Goal: Information Seeking & Learning: Learn about a topic

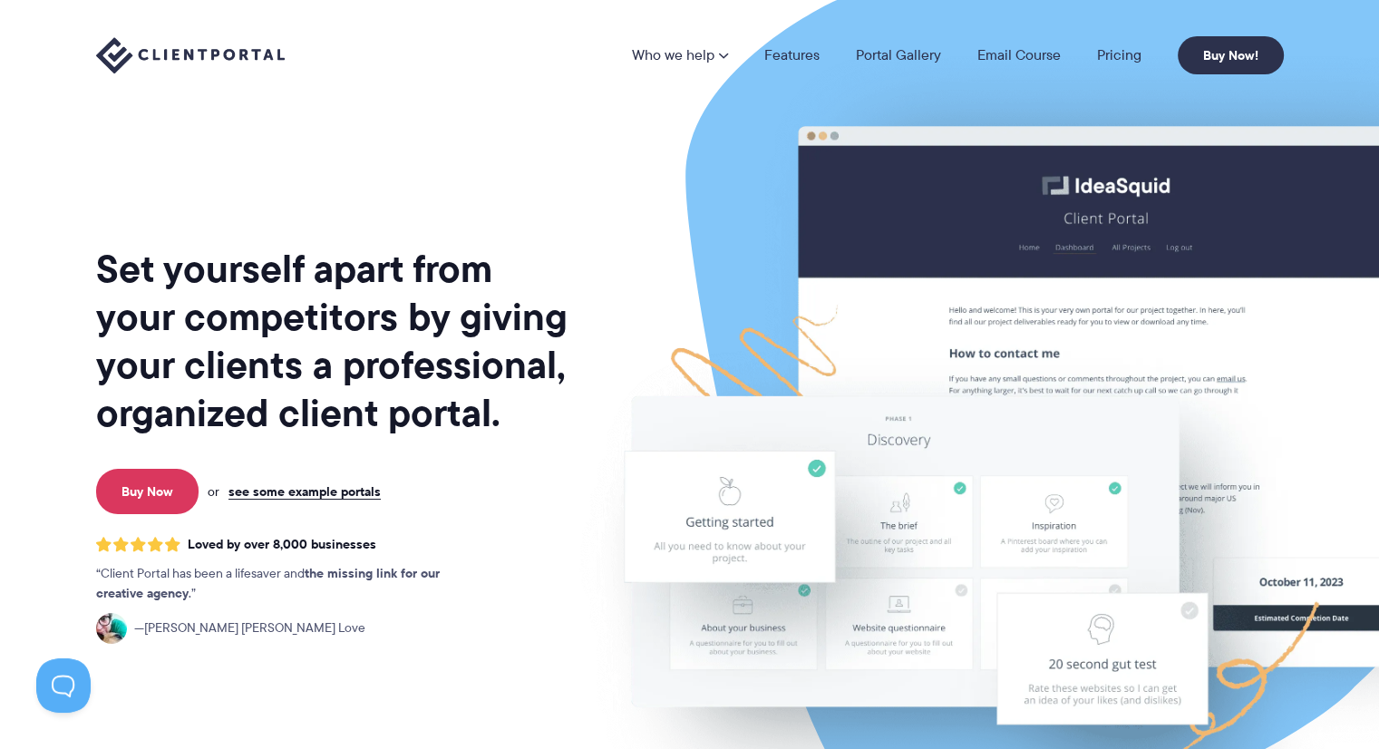
click at [1113, 56] on link "Pricing" at bounding box center [1119, 55] width 44 height 15
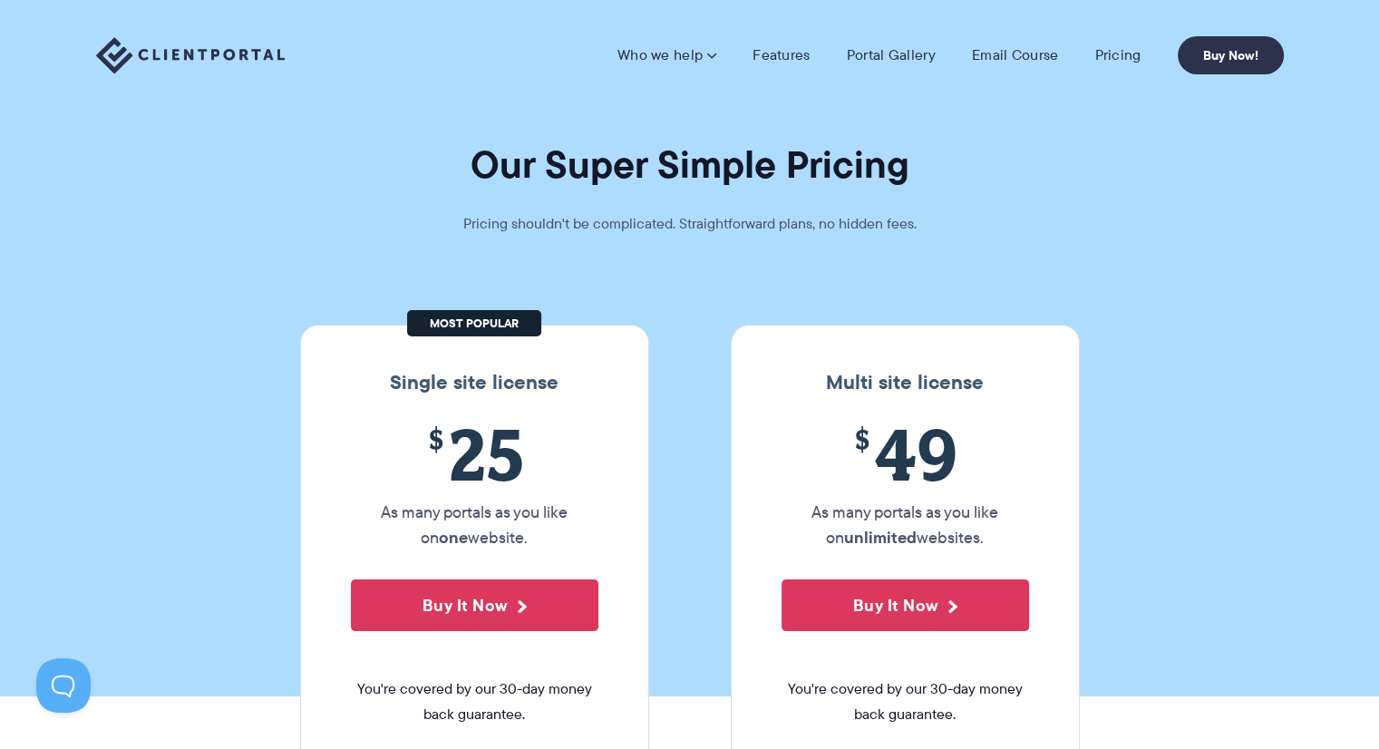
click at [789, 62] on link "Features" at bounding box center [780, 55] width 57 height 18
